Goal: Task Accomplishment & Management: Manage account settings

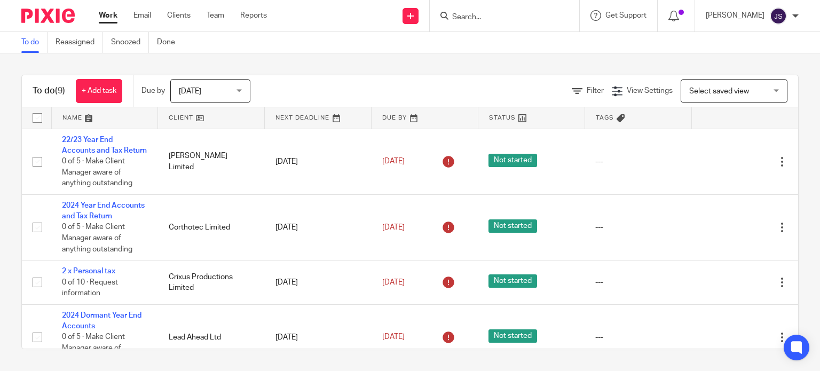
click at [482, 13] on input "Search" at bounding box center [499, 18] width 96 height 10
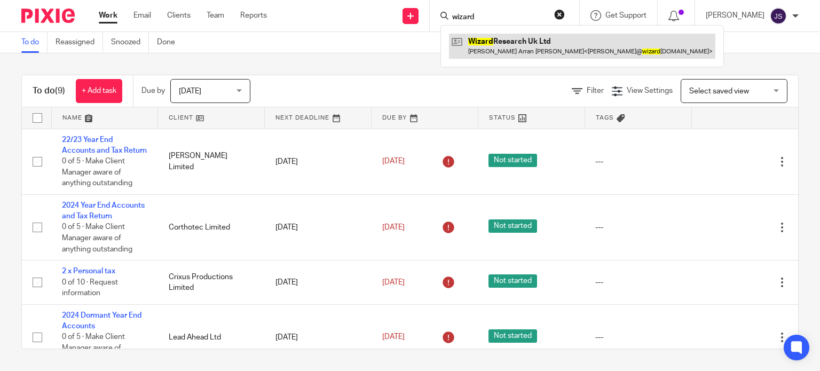
type input "wizard"
click at [496, 46] on link at bounding box center [582, 46] width 266 height 25
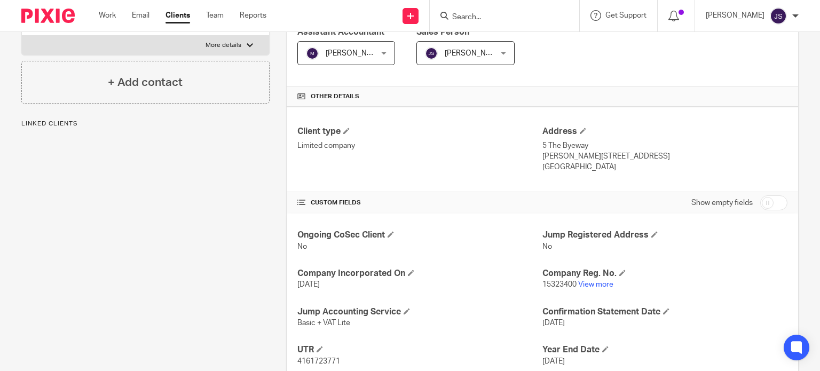
scroll to position [198, 0]
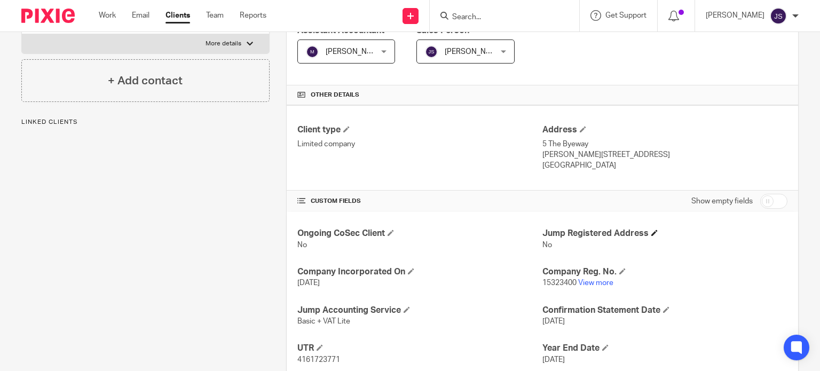
click at [657, 234] on h4 "Jump Registered Address" at bounding box center [664, 233] width 245 height 11
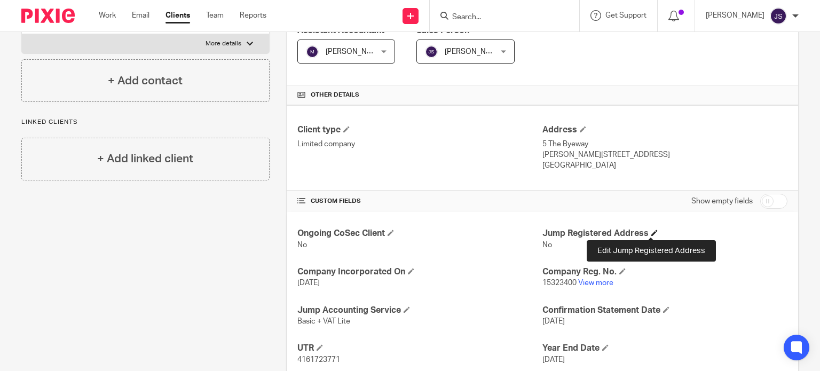
click at [651, 231] on span at bounding box center [654, 233] width 6 height 6
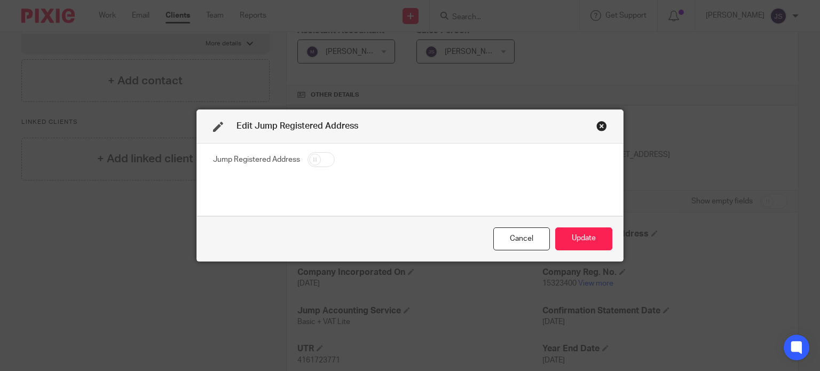
click at [316, 155] on input "checkbox" at bounding box center [320, 159] width 27 height 15
checkbox input "true"
click at [589, 246] on button "Update" at bounding box center [583, 238] width 57 height 23
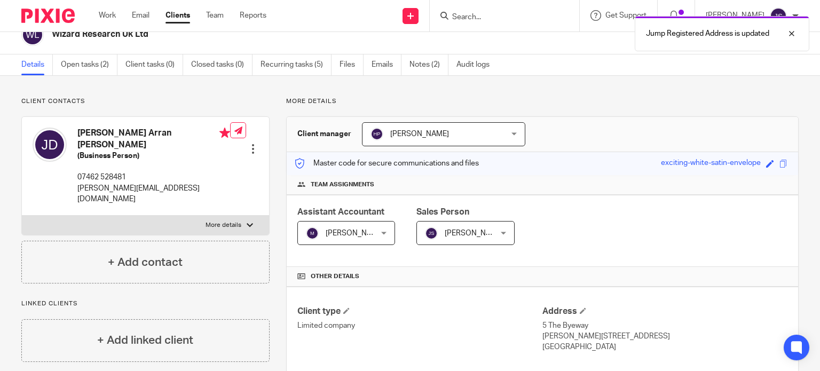
scroll to position [13, 0]
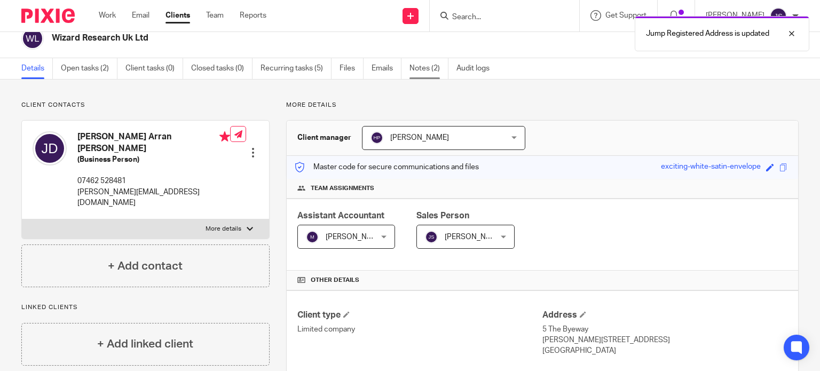
click at [423, 64] on link "Notes (2)" at bounding box center [428, 68] width 39 height 21
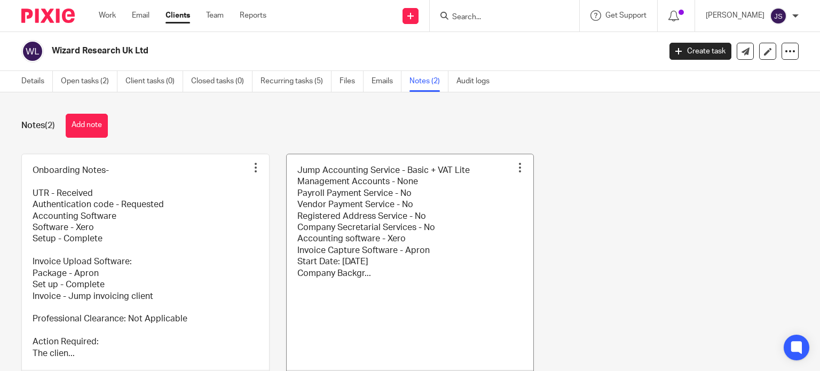
click at [362, 222] on link at bounding box center [410, 274] width 247 height 240
